Goal: Find contact information: Find contact information

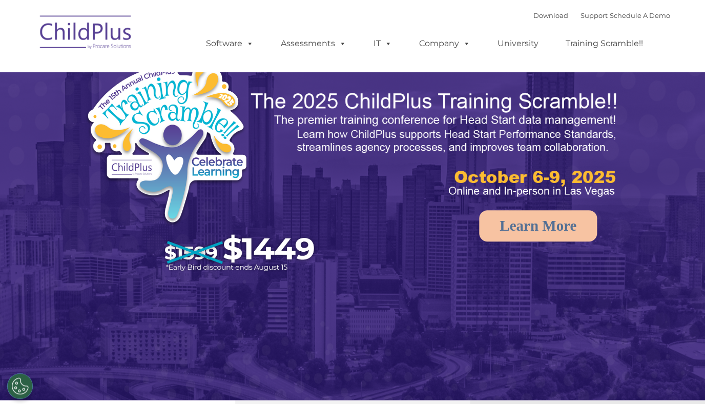
select select "MEDIUM"
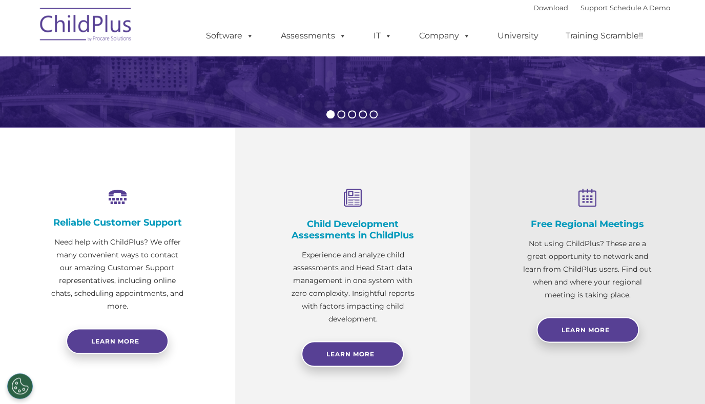
scroll to position [270, 0]
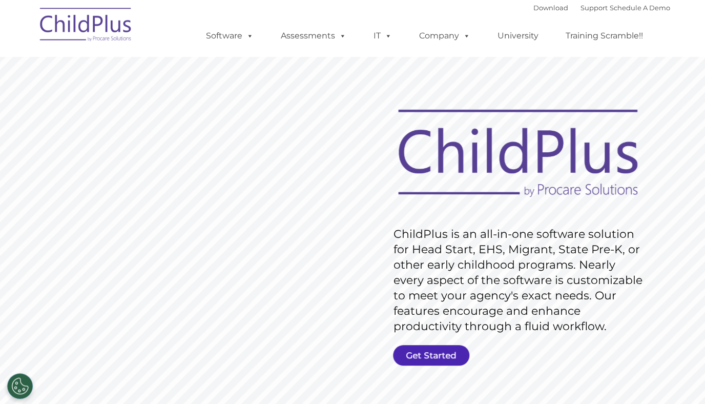
click at [442, 352] on link "Get Started" at bounding box center [431, 355] width 76 height 20
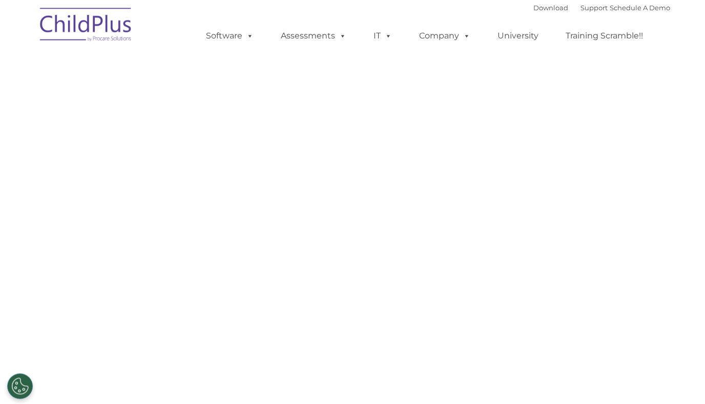
select select "MEDIUM"
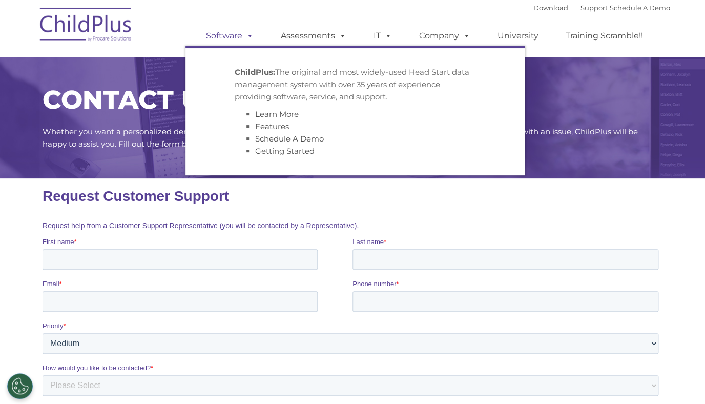
click at [245, 40] on span at bounding box center [247, 36] width 11 height 10
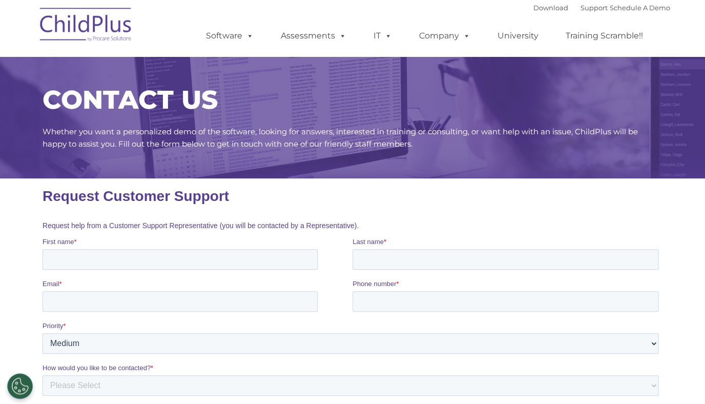
click at [98, 23] on img at bounding box center [86, 26] width 102 height 51
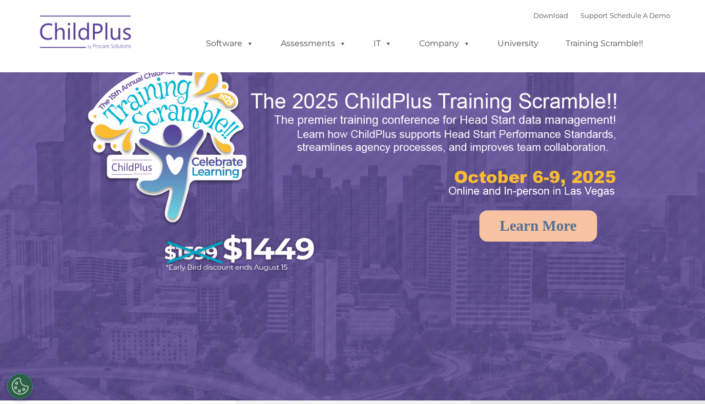
select select "MEDIUM"
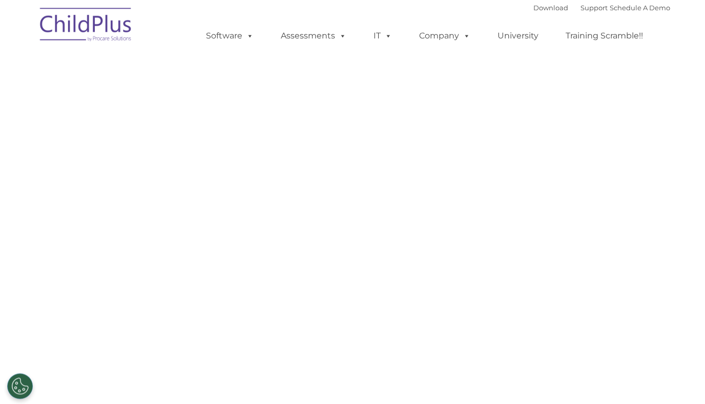
select select "MEDIUM"
